Goal: Information Seeking & Learning: Find specific fact

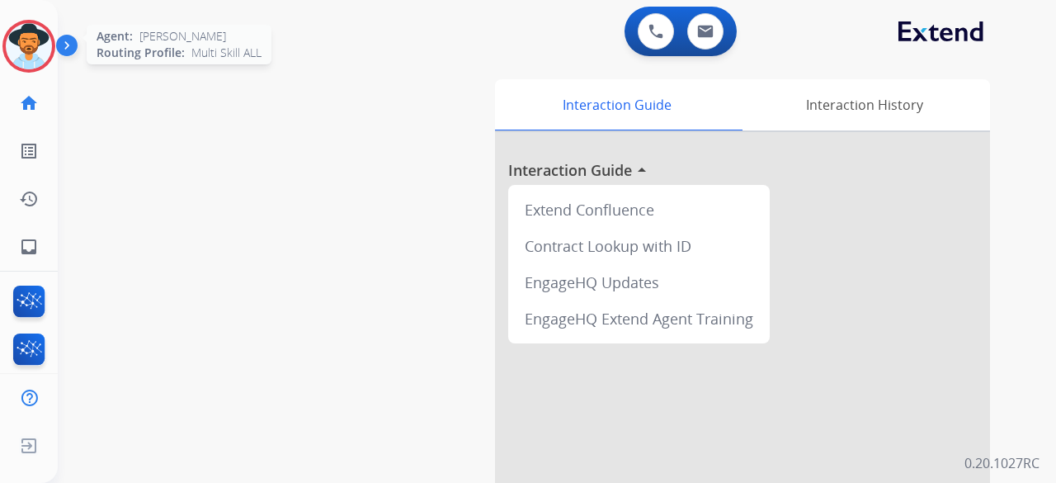
click at [5, 25] on div "Agent: Andrea Routing Profile: Multi Skill ALL" at bounding box center [28, 46] width 53 height 53
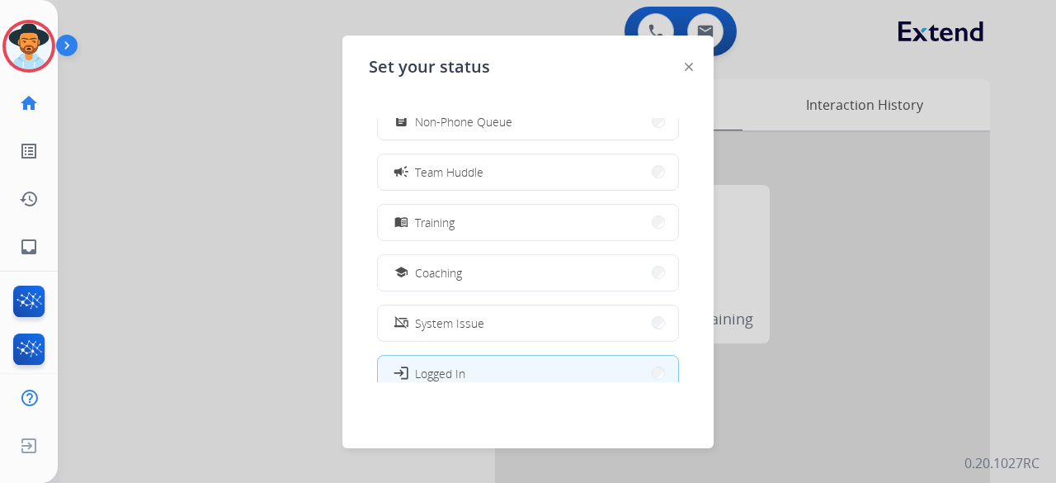
scroll to position [261, 0]
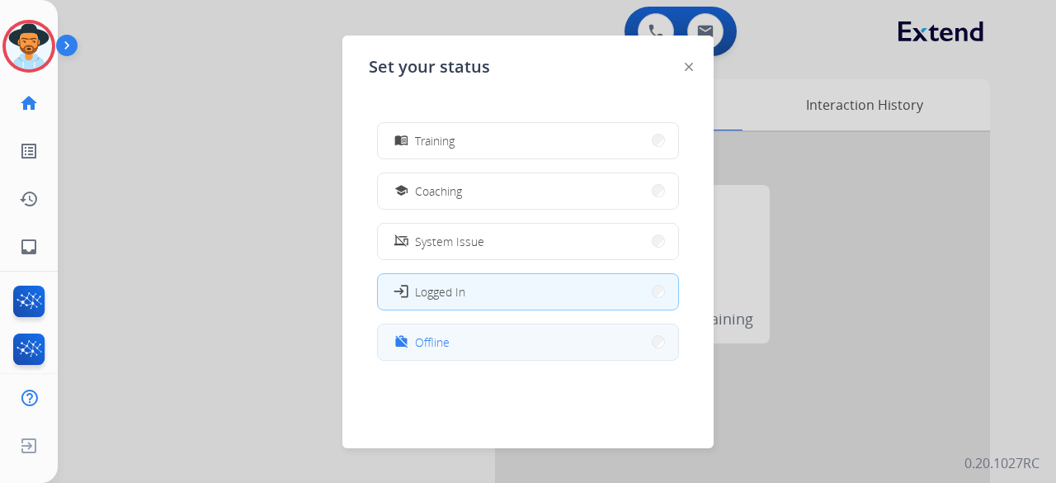
click at [459, 343] on button "work_off Offline" at bounding box center [528, 341] width 300 height 35
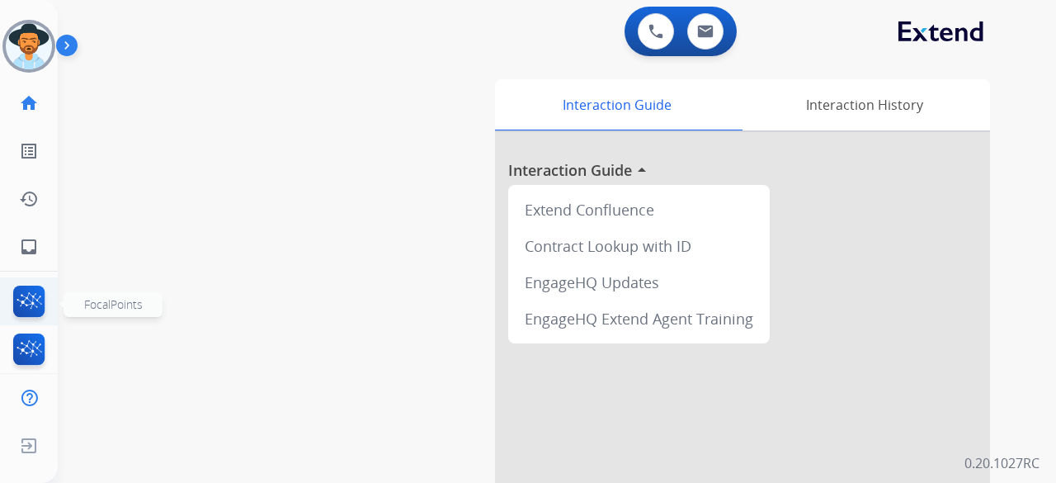
click at [15, 305] on img at bounding box center [29, 304] width 39 height 38
click at [691, 35] on button at bounding box center [705, 31] width 36 height 36
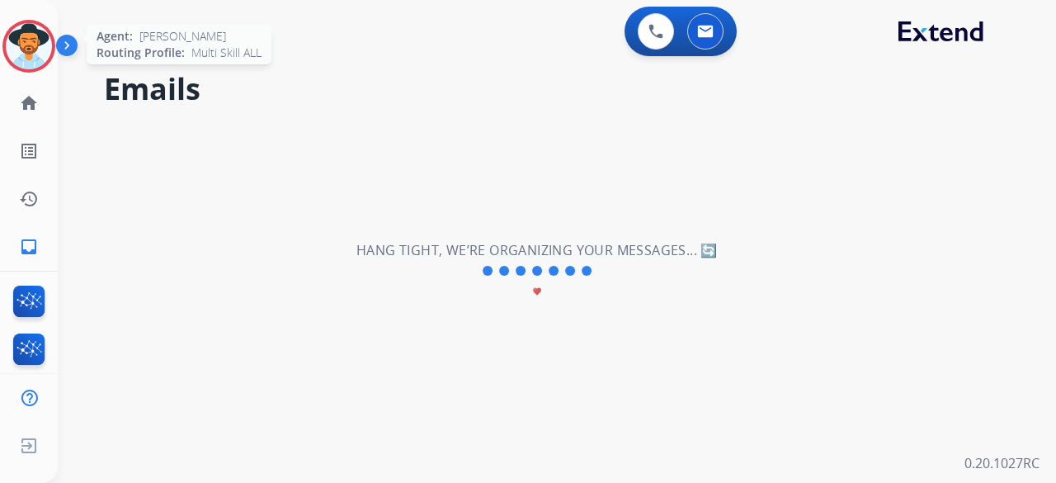
click at [53, 49] on div at bounding box center [28, 46] width 53 height 53
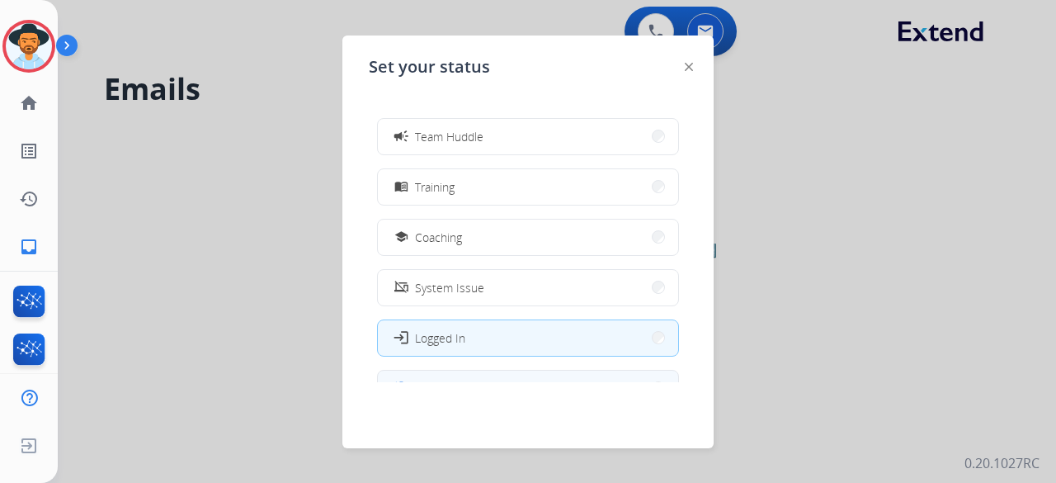
scroll to position [261, 0]
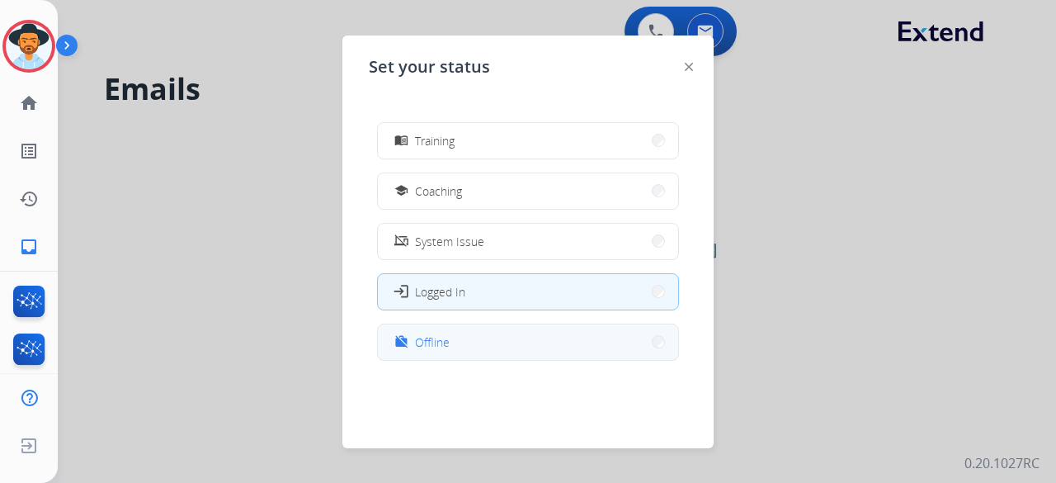
click at [470, 349] on button "work_off Offline" at bounding box center [528, 341] width 300 height 35
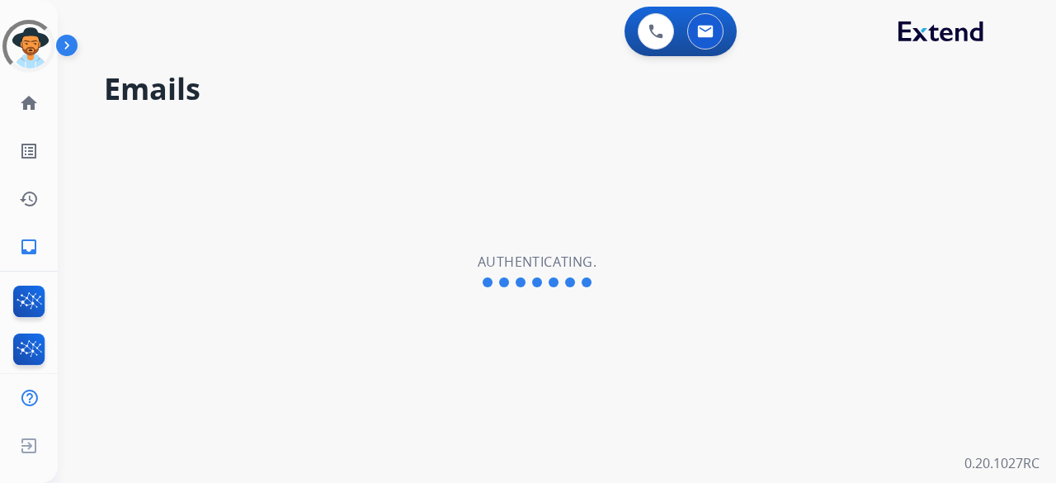
select select "**********"
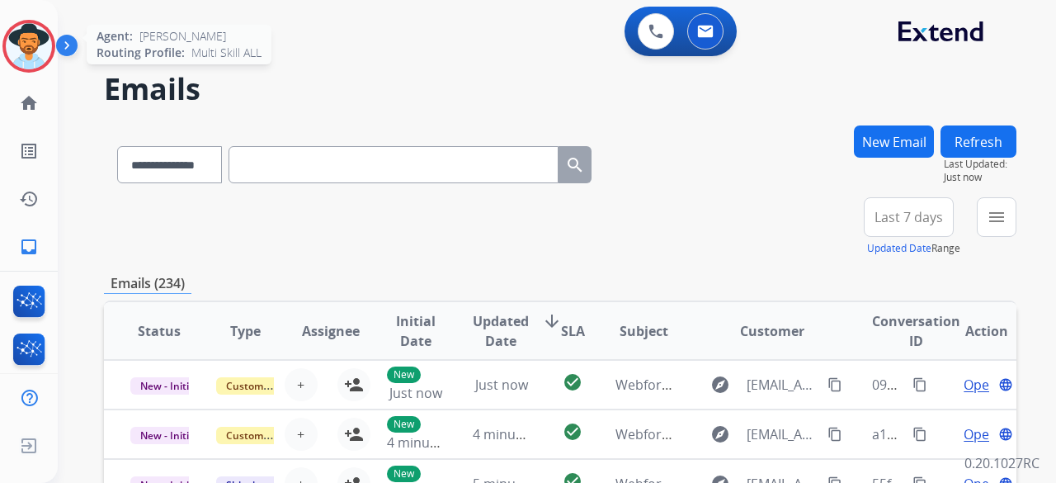
click at [22, 52] on img at bounding box center [29, 46] width 46 height 46
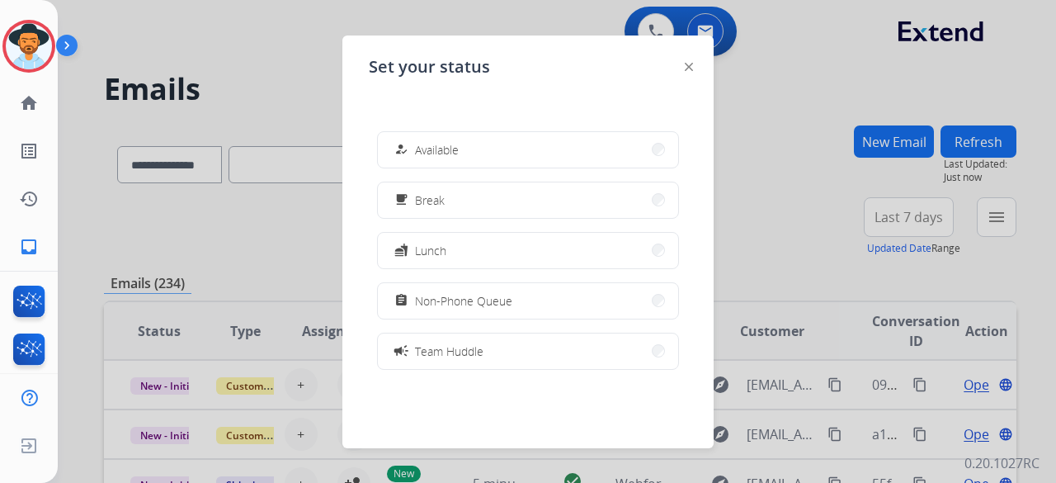
scroll to position [261, 0]
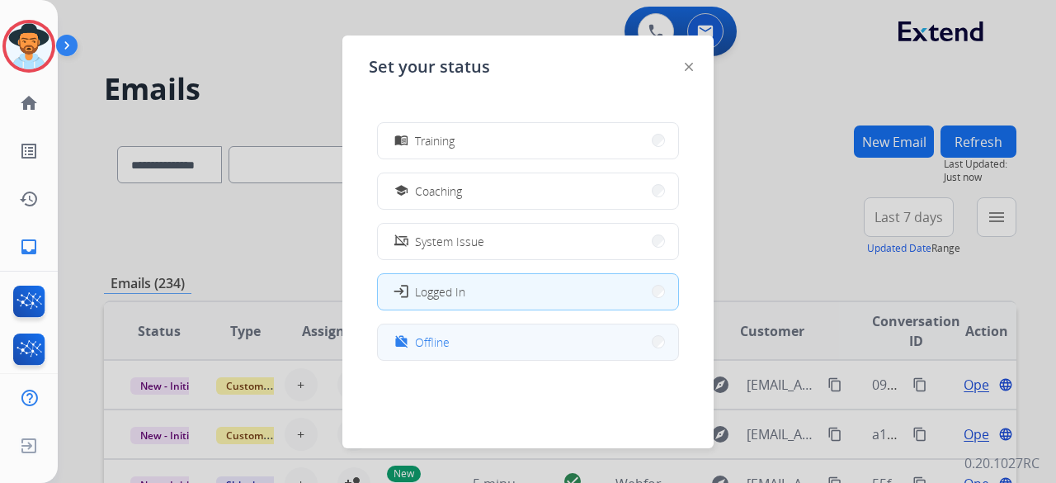
click at [446, 354] on button "work_off Offline" at bounding box center [528, 341] width 300 height 35
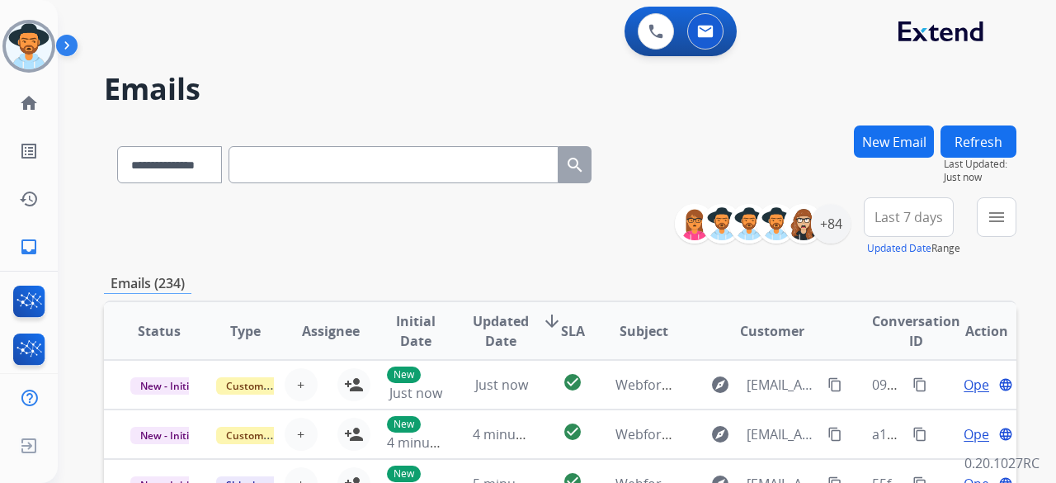
click at [280, 163] on input "text" at bounding box center [394, 164] width 330 height 37
paste input "**********"
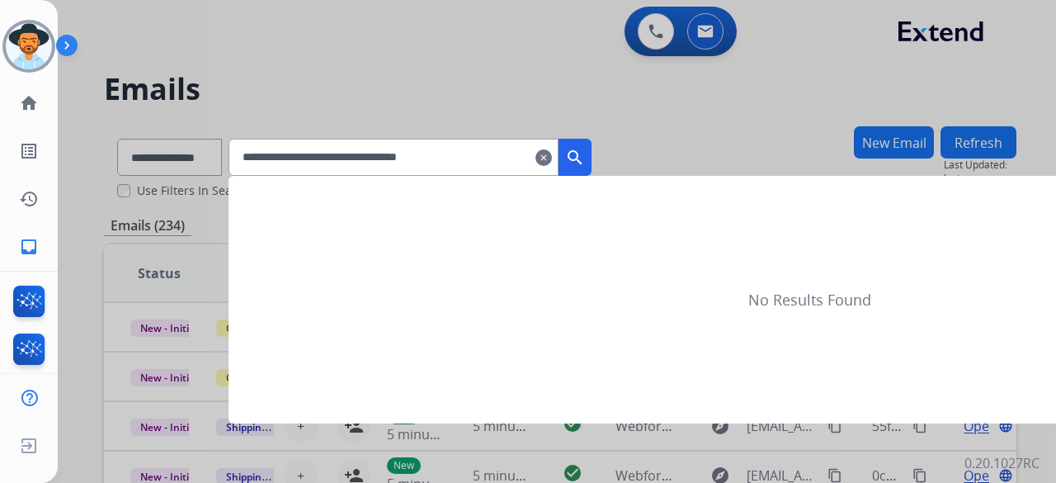
click at [585, 158] on mat-icon "search" at bounding box center [575, 158] width 20 height 20
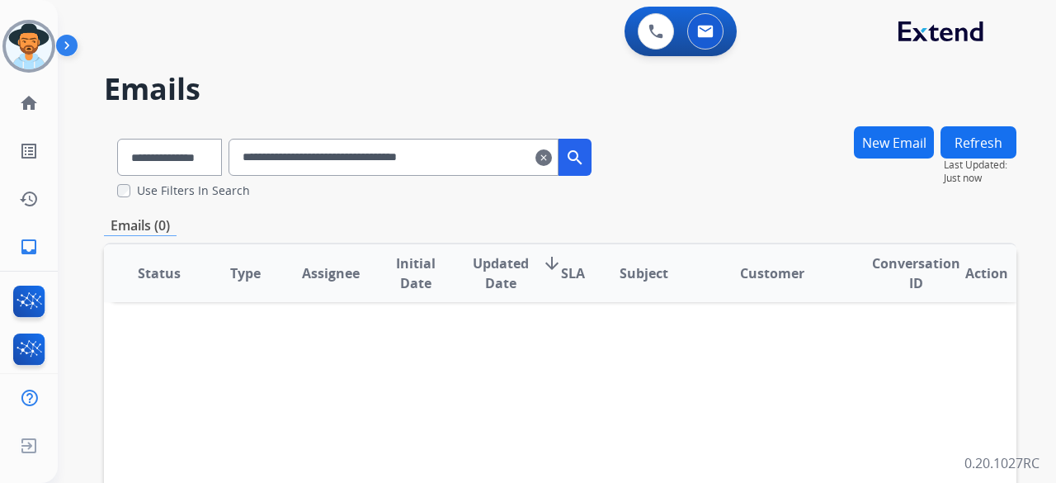
click at [264, 159] on input "**********" at bounding box center [394, 157] width 330 height 37
type input "**********"
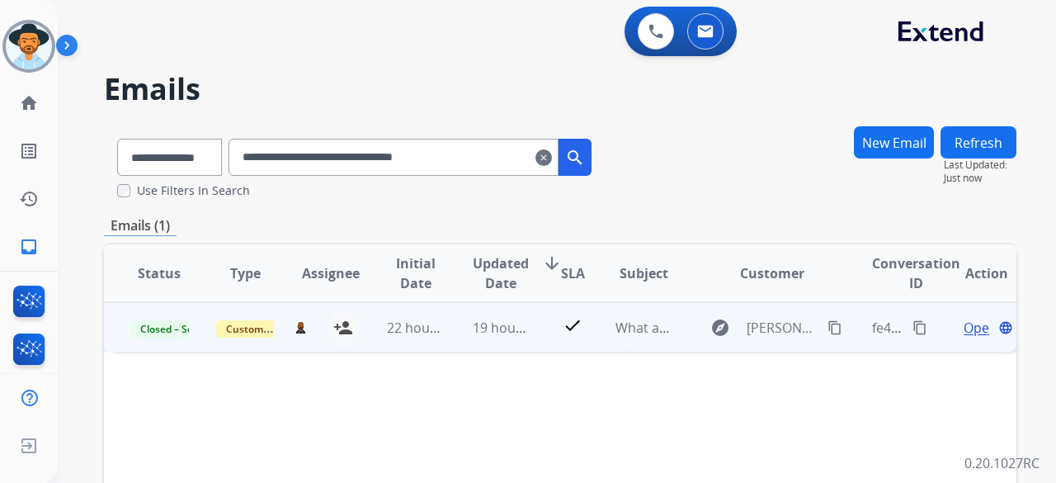
click at [964, 331] on span "Open" at bounding box center [981, 328] width 34 height 20
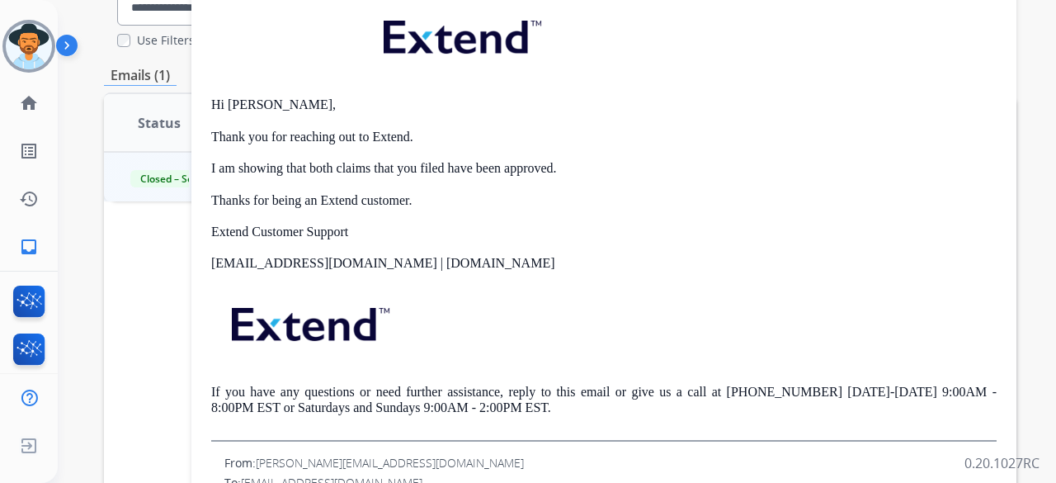
scroll to position [0, 0]
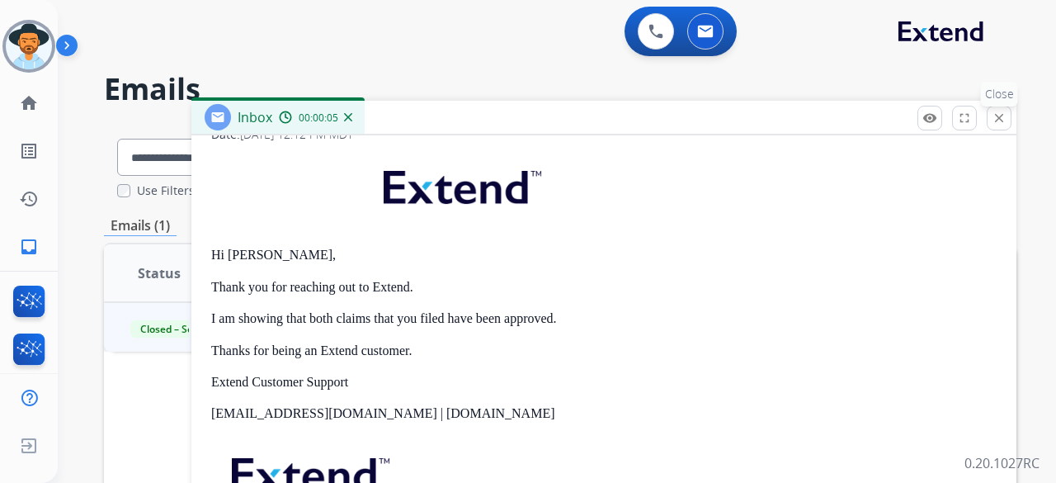
click at [1002, 111] on mat-icon "close" at bounding box center [999, 118] width 15 height 15
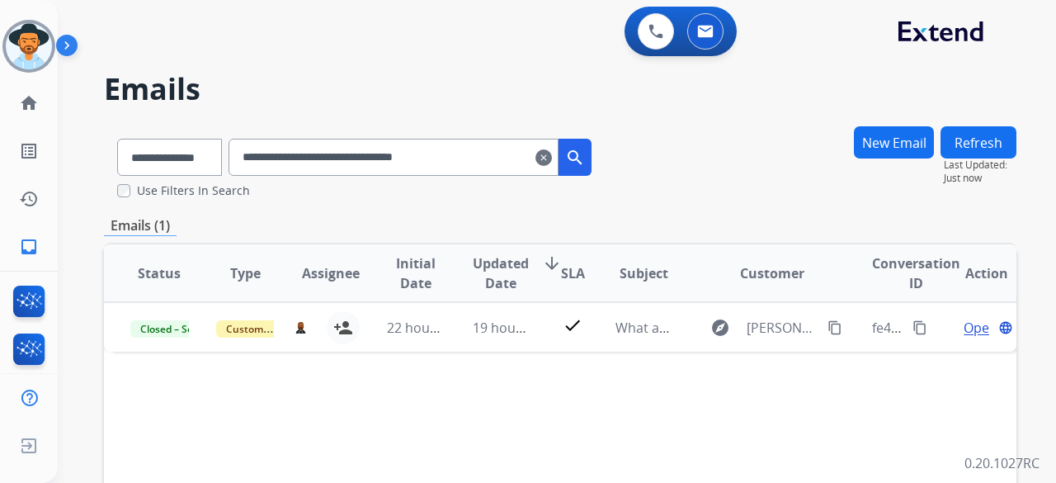
click at [552, 156] on mat-icon "clear" at bounding box center [544, 158] width 17 height 20
